Goal: Task Accomplishment & Management: Use online tool/utility

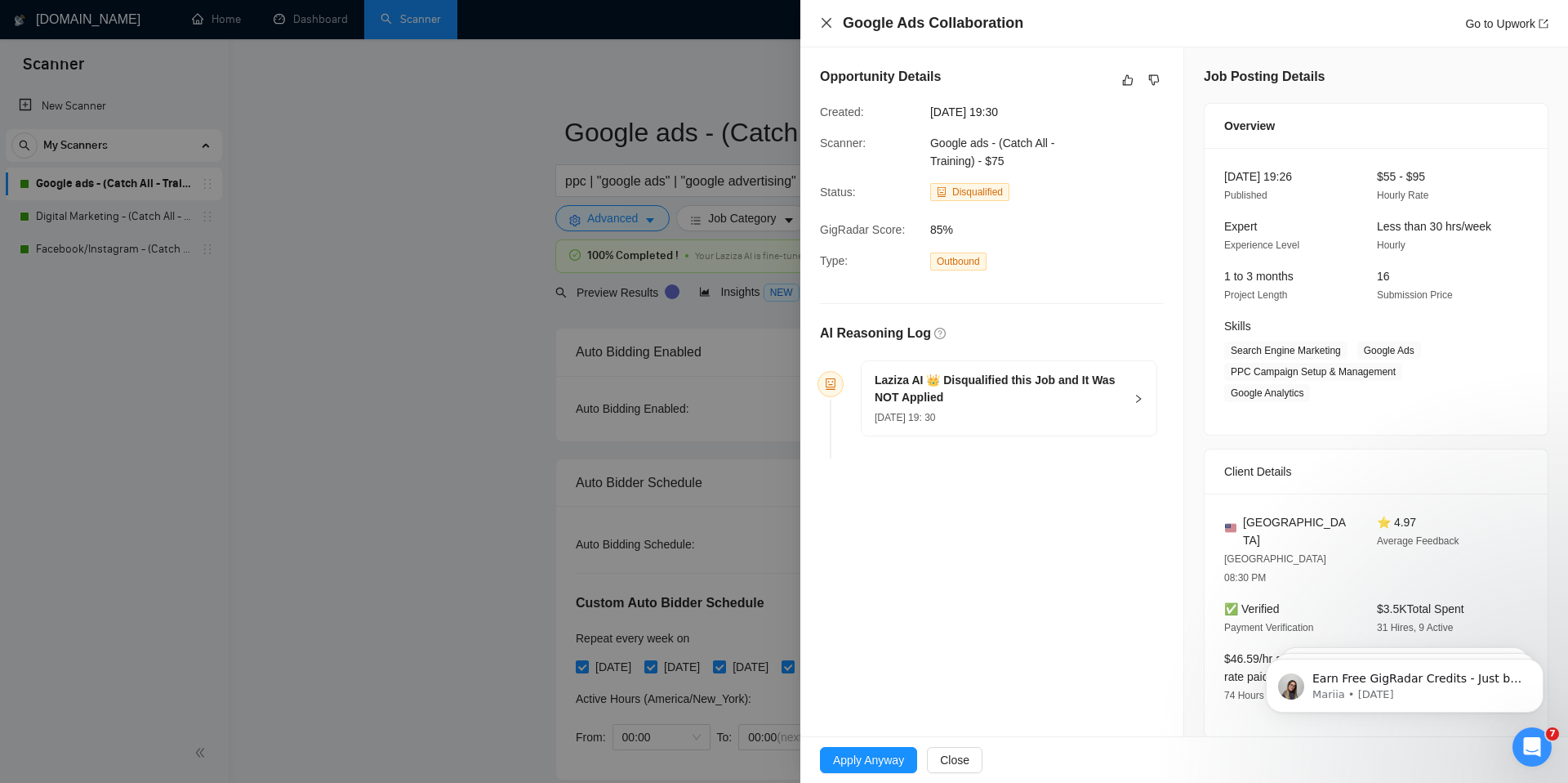
click at [828, 17] on icon "close" at bounding box center [826, 23] width 13 height 13
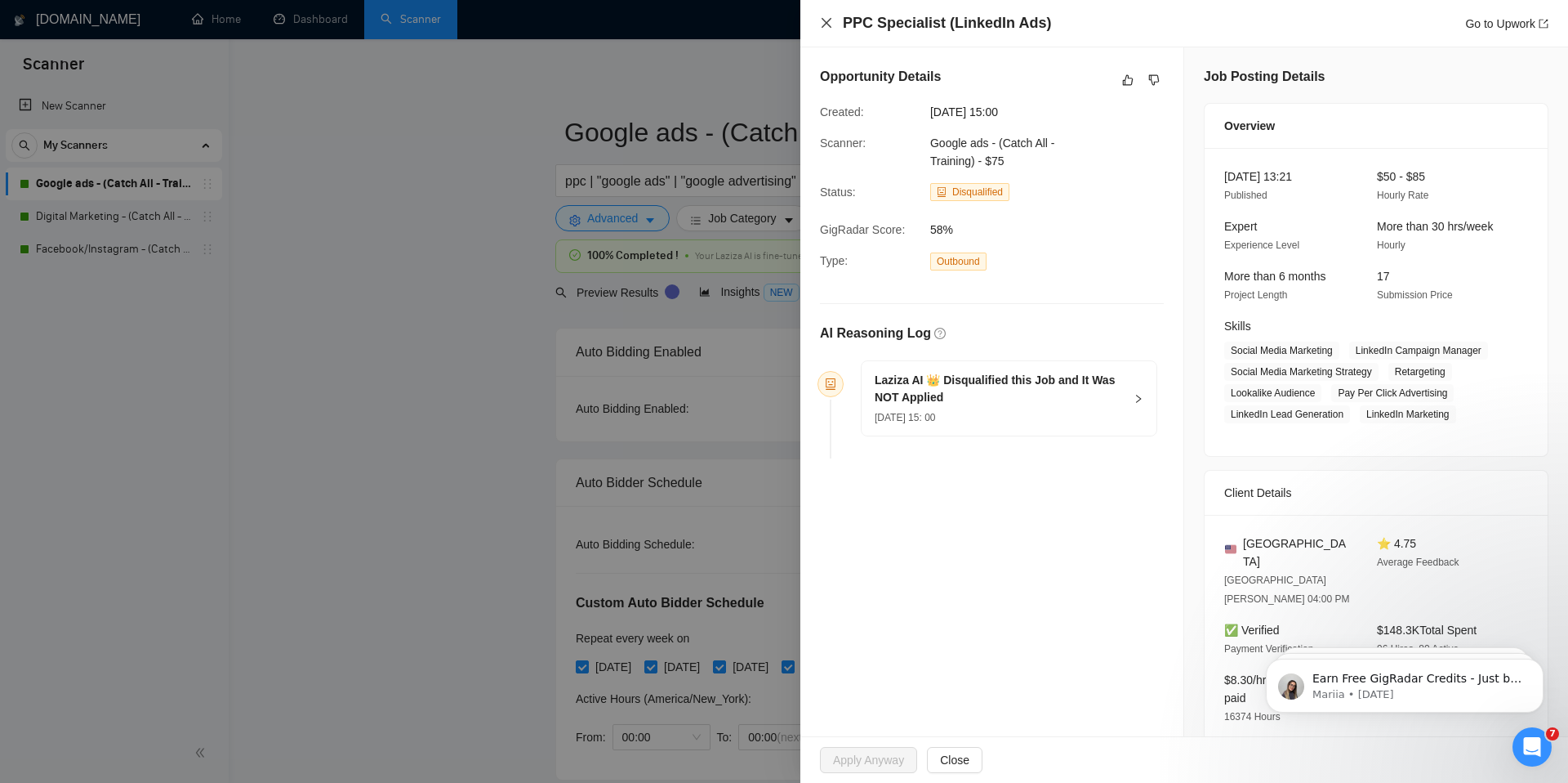
click at [825, 24] on icon "close" at bounding box center [826, 23] width 10 height 10
